Goal: Find specific page/section: Find specific page/section

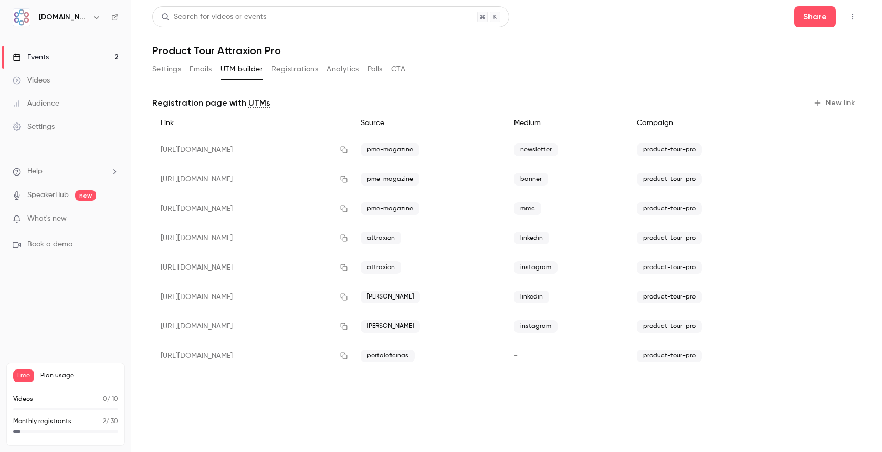
click at [339, 72] on button "Analytics" at bounding box center [343, 69] width 33 height 17
